Goal: Find specific page/section: Find specific page/section

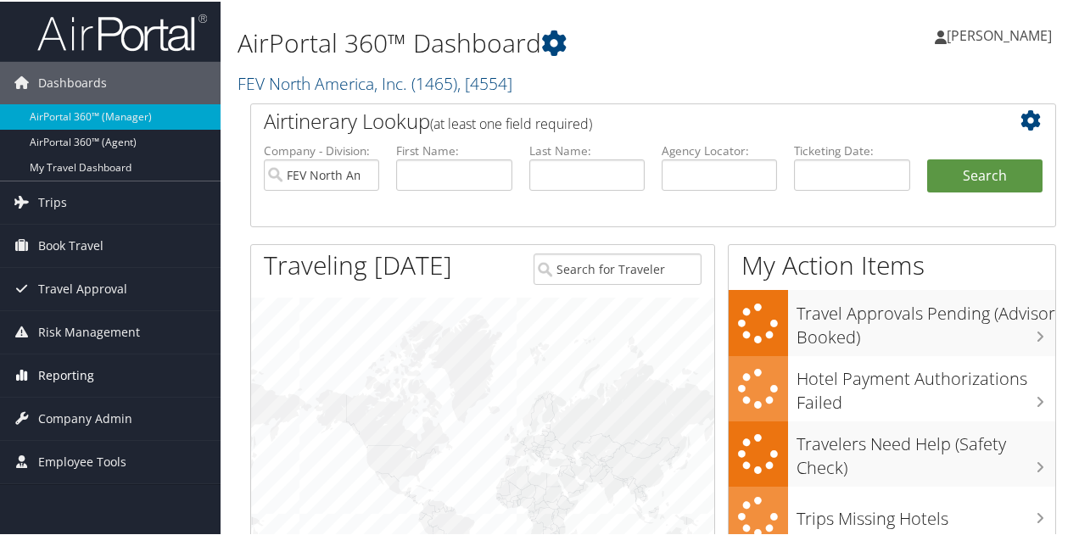
click at [70, 371] on span "Reporting" at bounding box center [66, 374] width 56 height 42
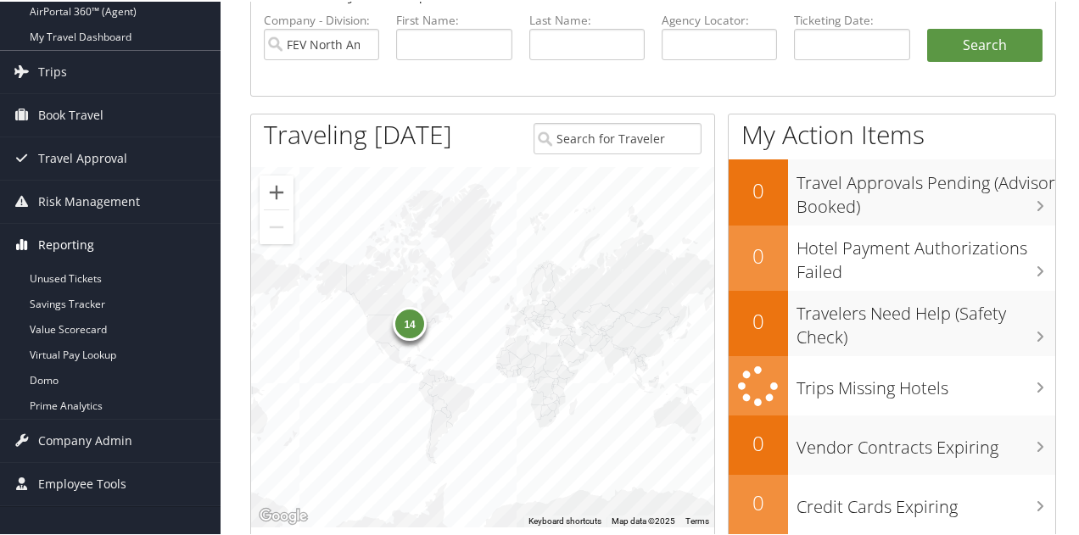
scroll to position [170, 0]
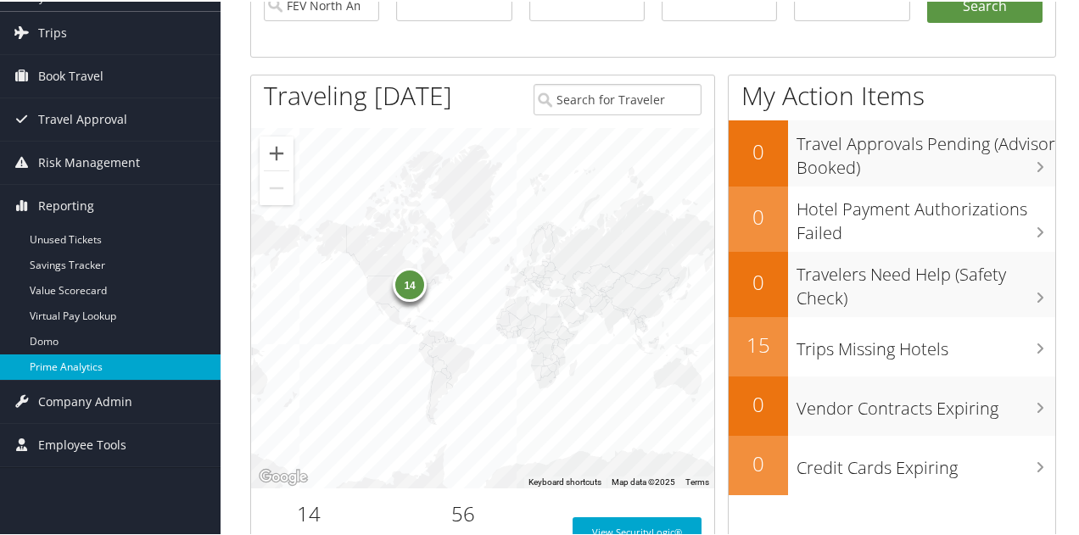
click at [65, 360] on link "Prime Analytics" at bounding box center [110, 365] width 220 height 25
